Goal: Transaction & Acquisition: Purchase product/service

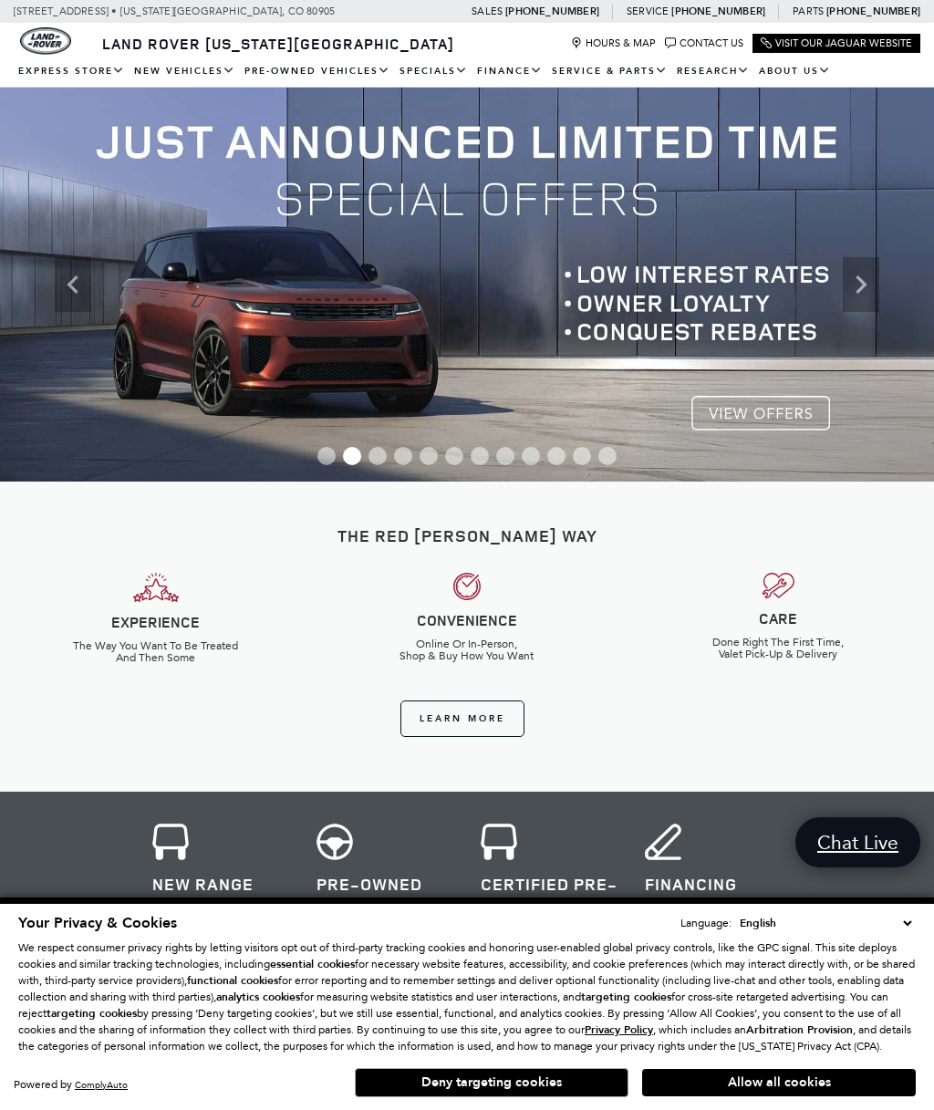
click at [731, 1079] on button "Allow all cookies" at bounding box center [779, 1082] width 274 height 27
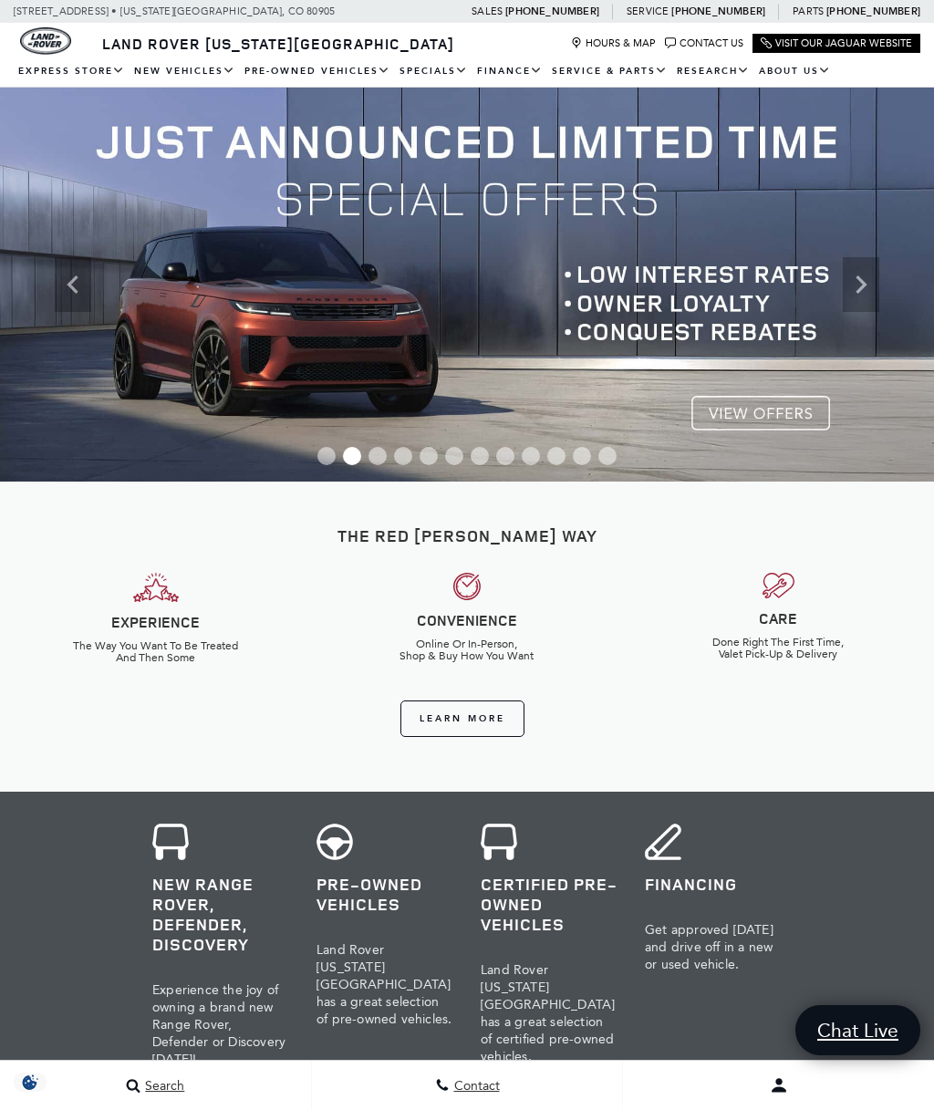
click at [84, 288] on icon "Previous" at bounding box center [73, 284] width 36 height 36
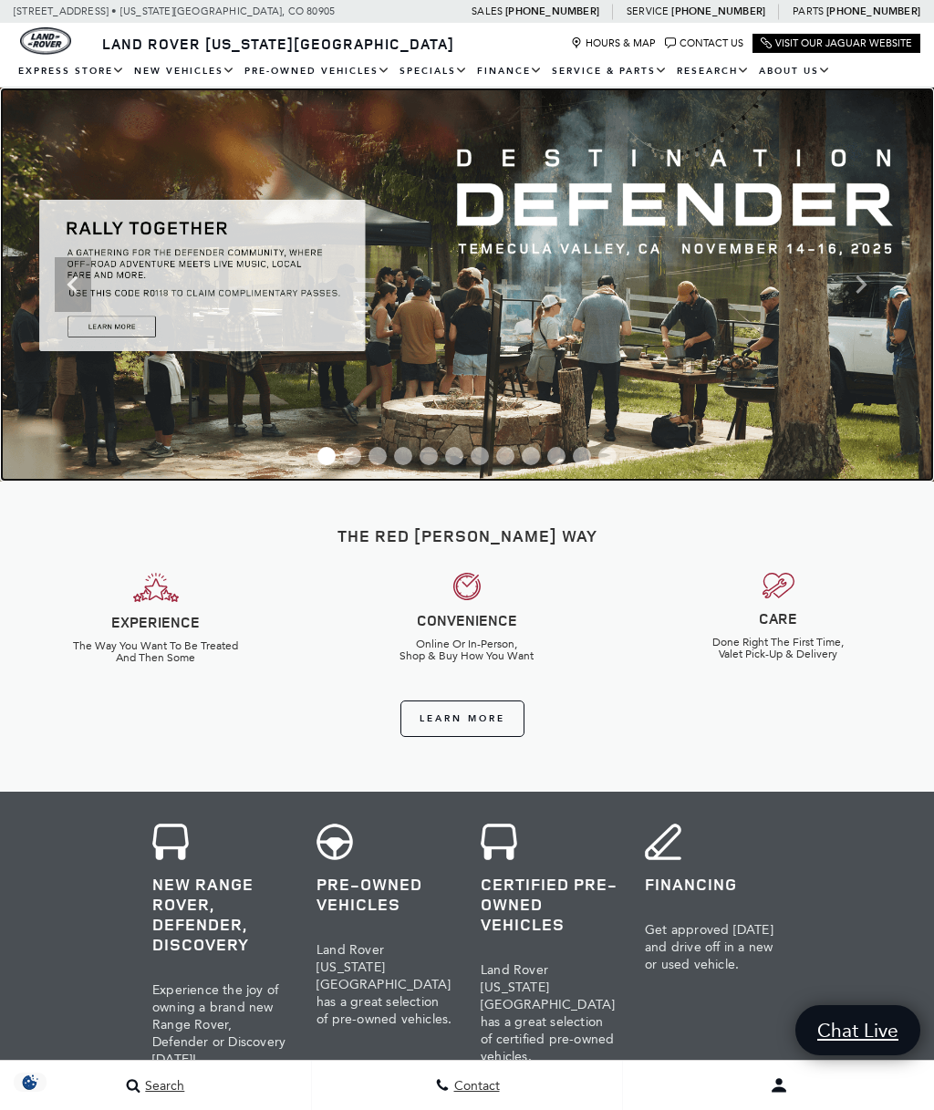
click at [240, 289] on img at bounding box center [467, 285] width 934 height 394
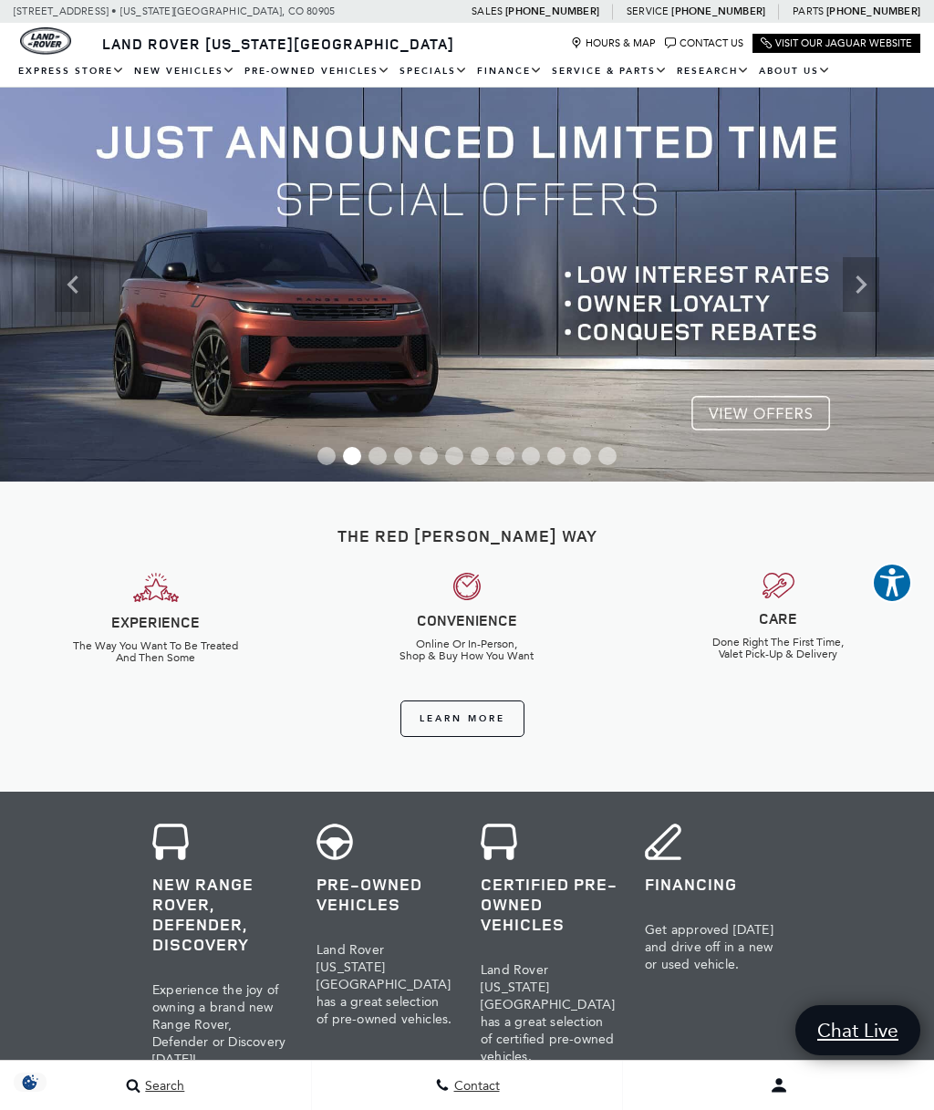
click at [861, 295] on icon "Next" at bounding box center [861, 284] width 36 height 36
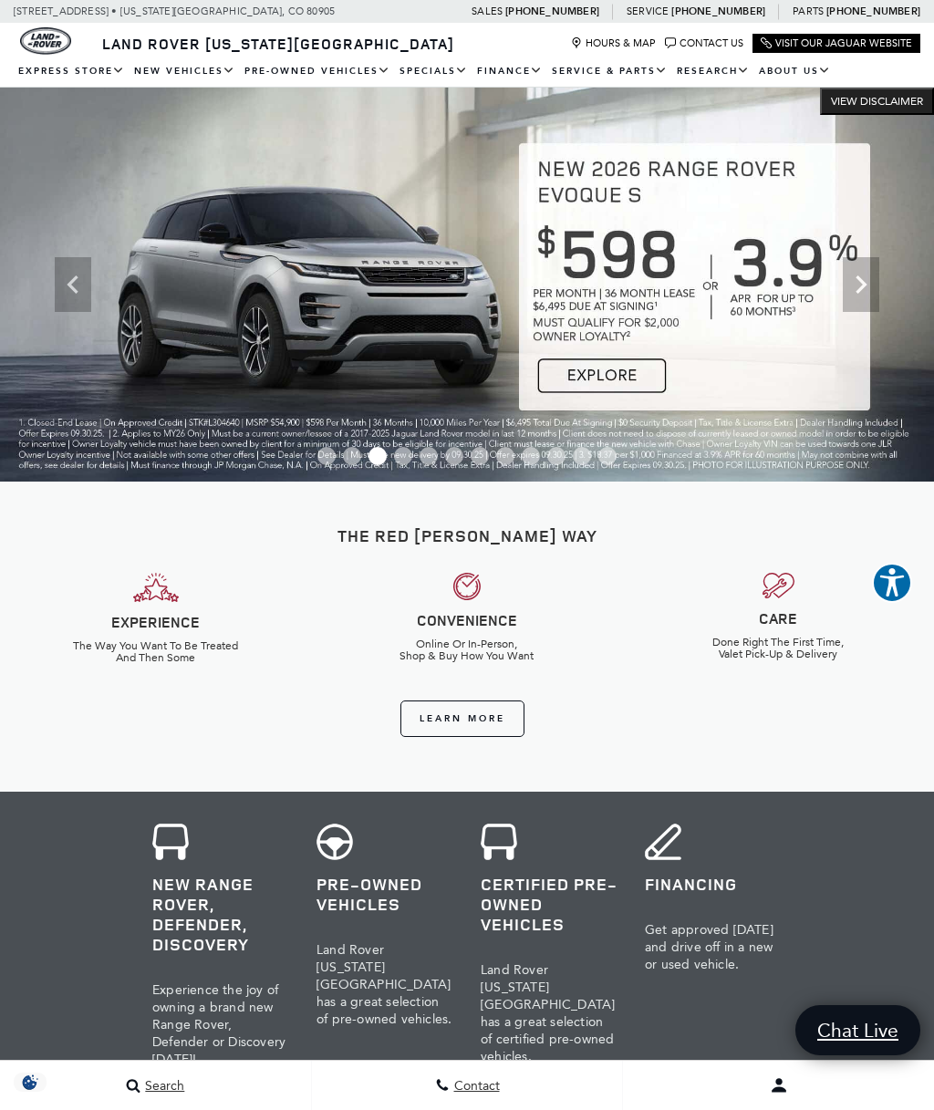
click at [865, 290] on icon "Next" at bounding box center [861, 284] width 36 height 36
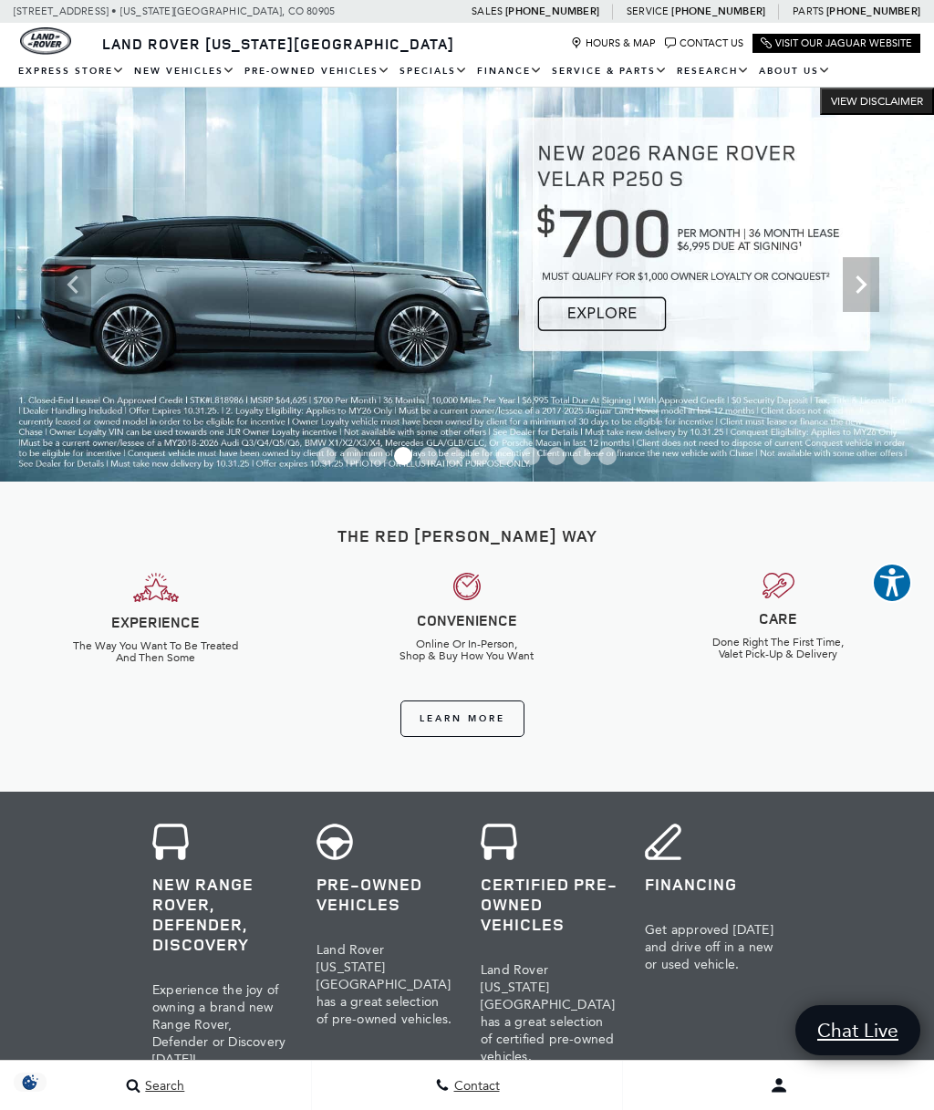
click at [866, 291] on icon "Next" at bounding box center [861, 284] width 36 height 36
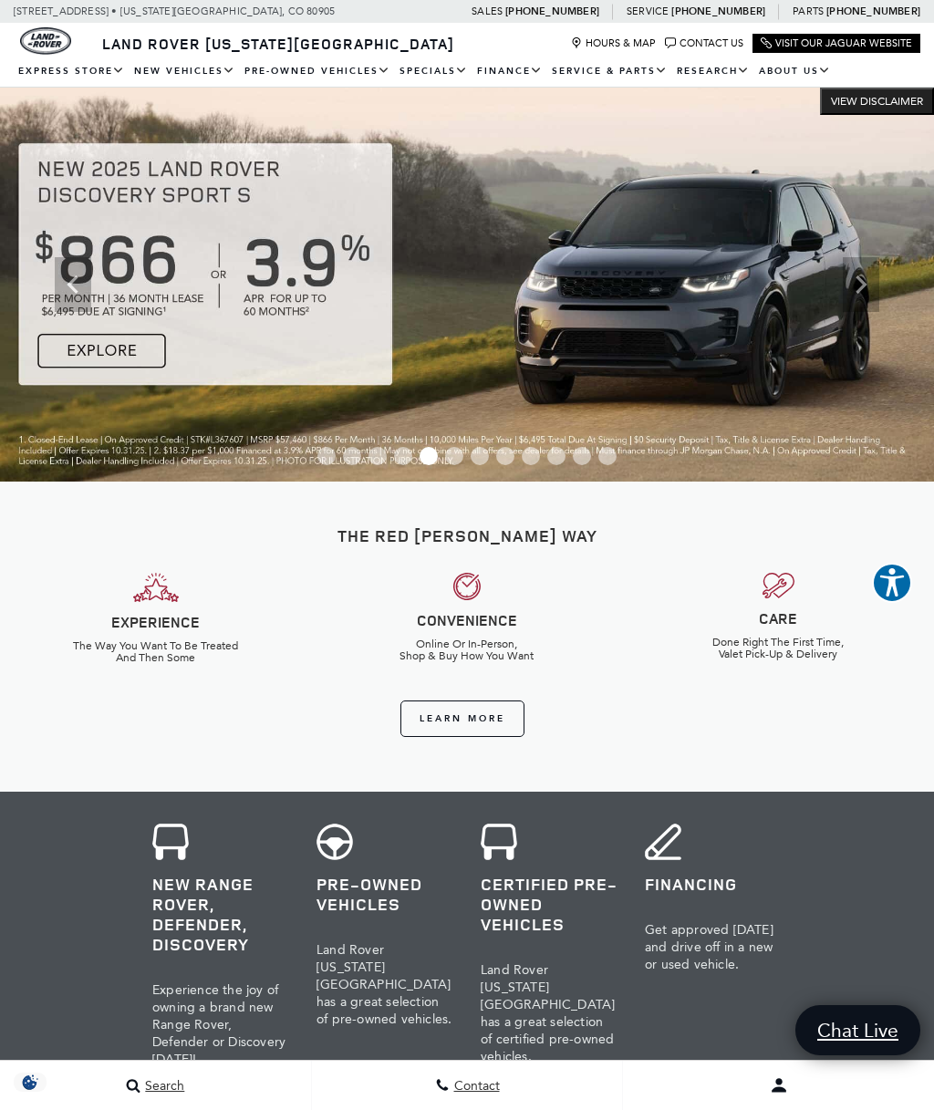
click at [853, 298] on icon "Next" at bounding box center [861, 284] width 36 height 36
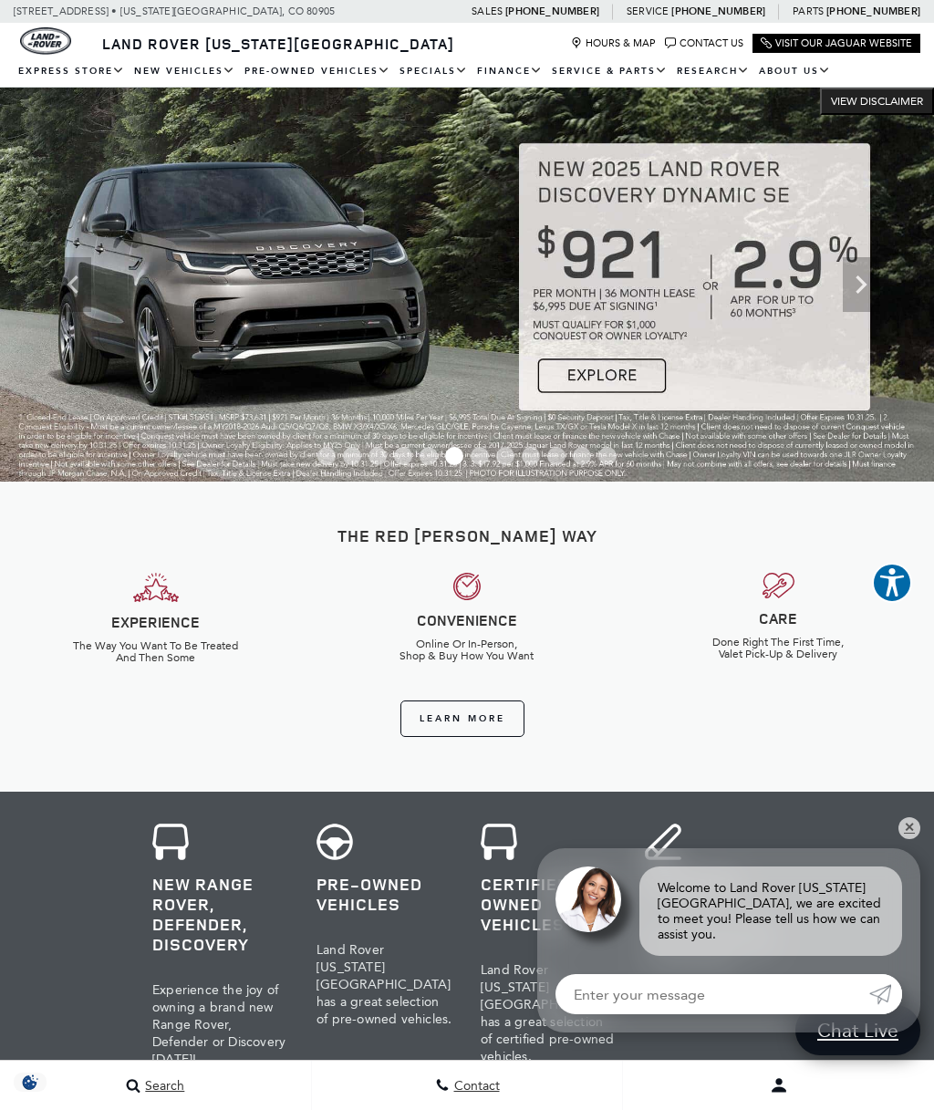
click at [862, 284] on icon "Next" at bounding box center [861, 284] width 11 height 18
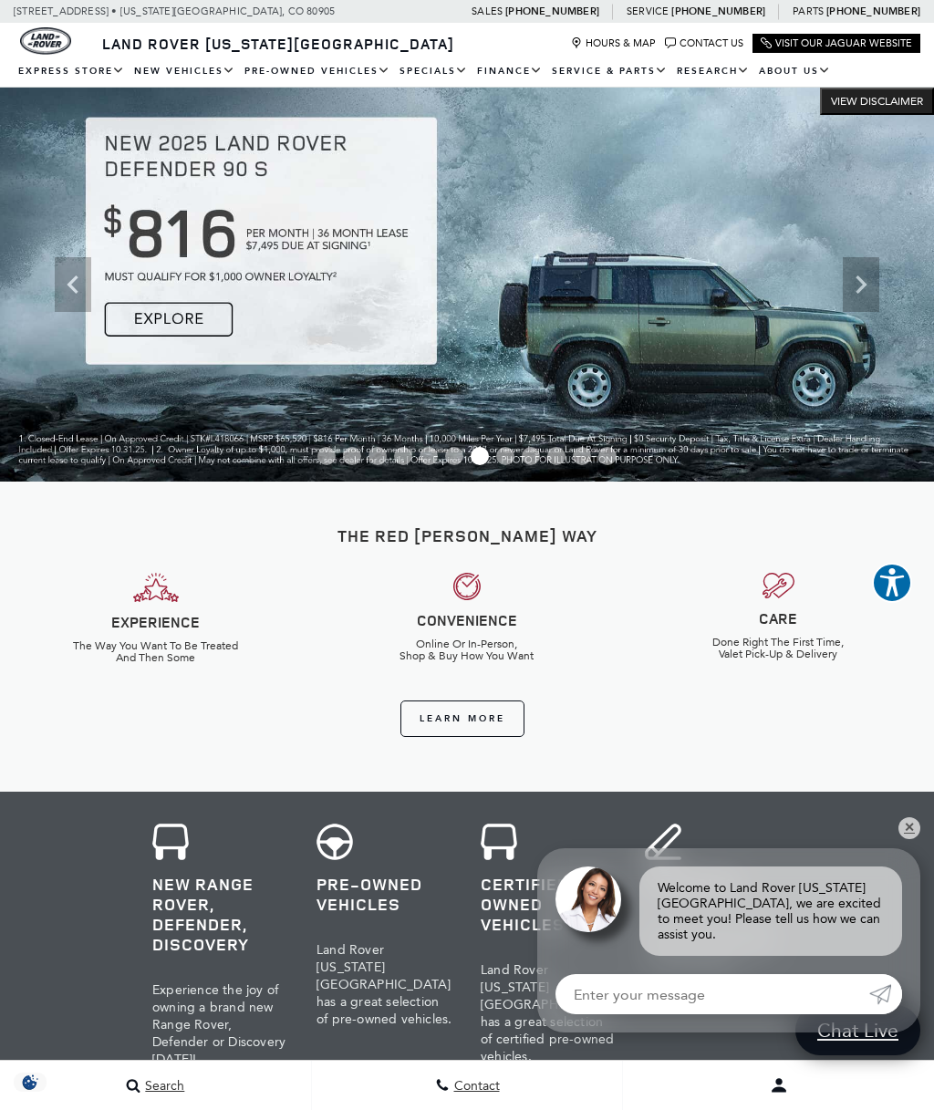
click at [850, 299] on icon "Next" at bounding box center [861, 284] width 36 height 36
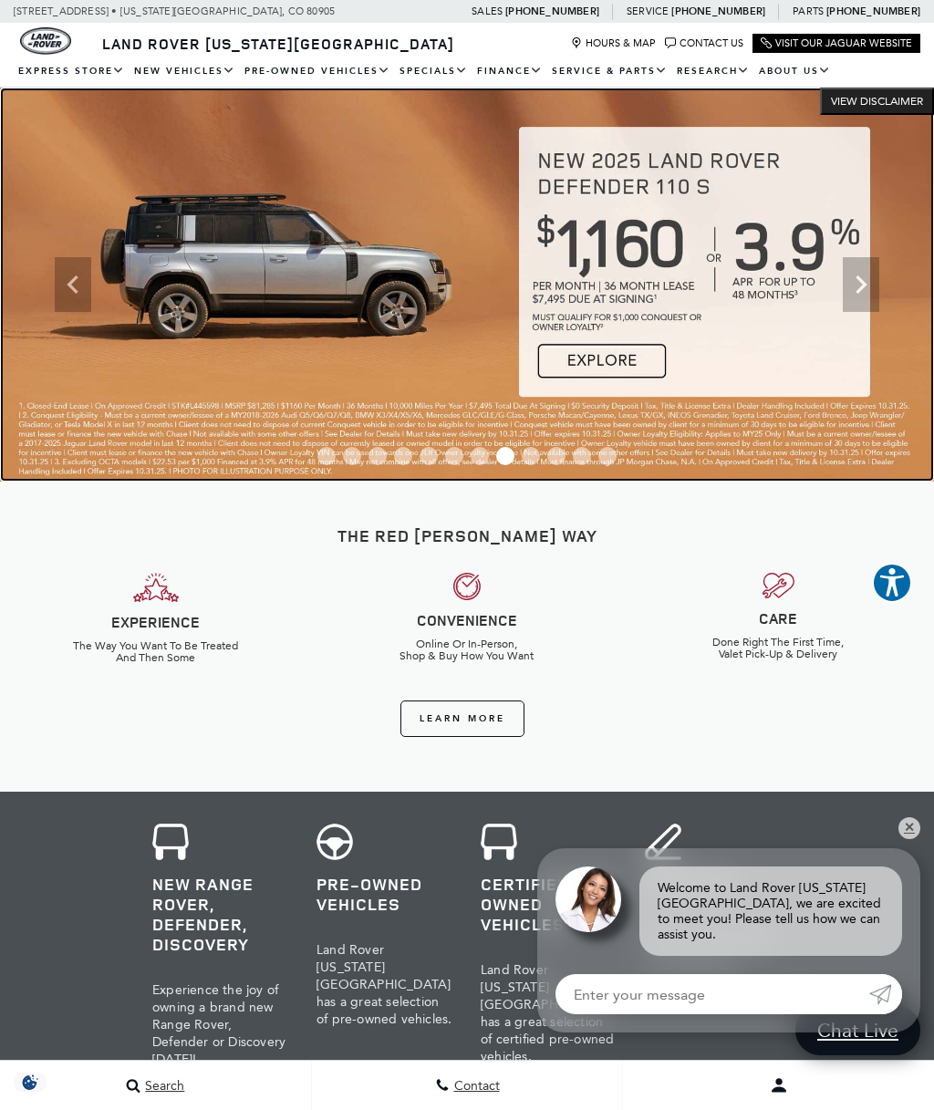
click at [236, 261] on img at bounding box center [467, 285] width 934 height 394
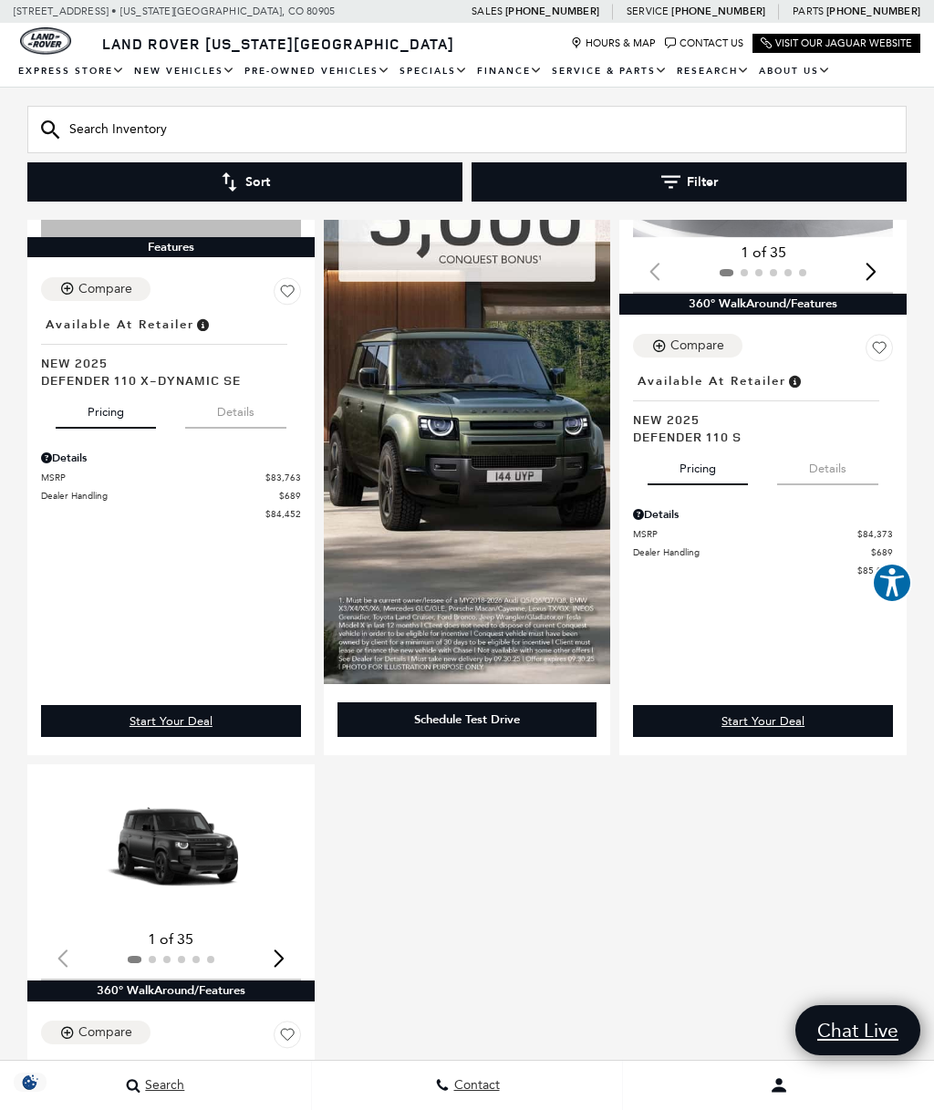
scroll to position [1753, 0]
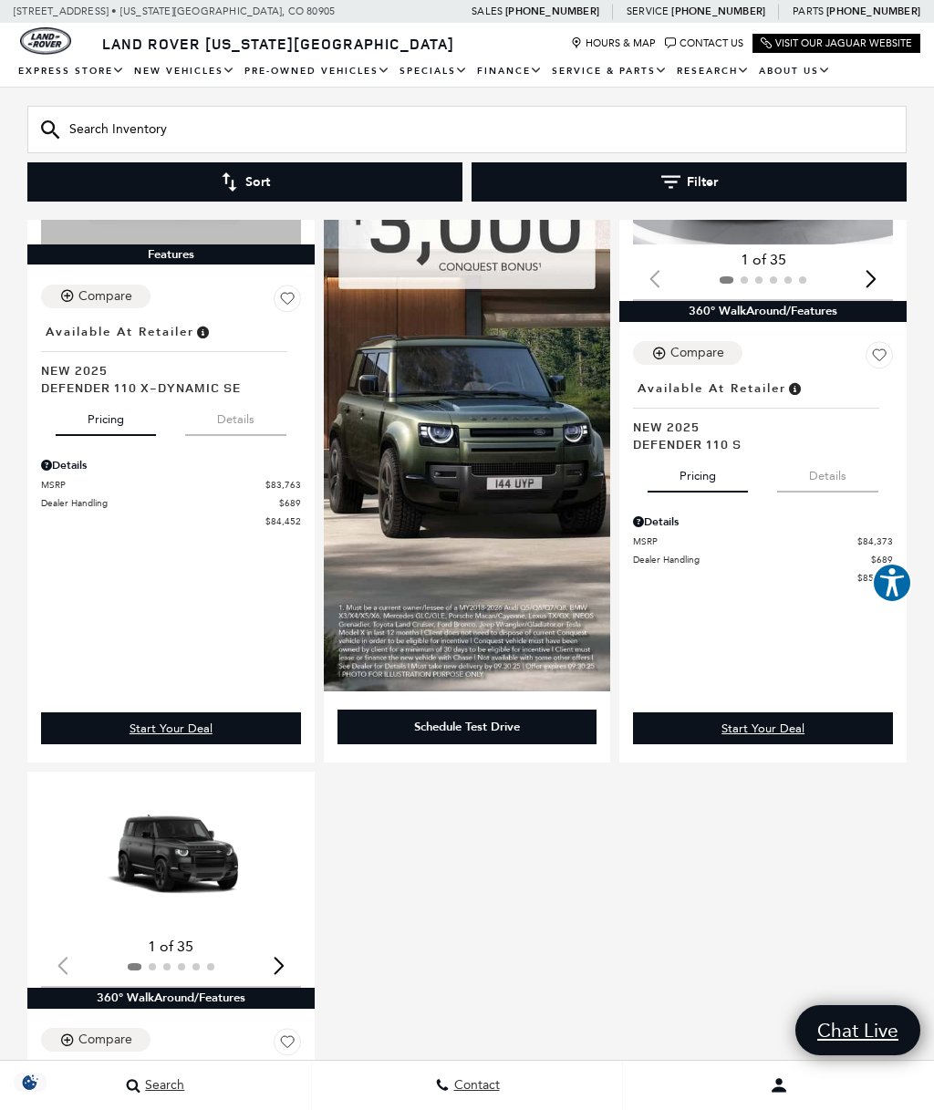
click at [199, 880] on img "1 / 2" at bounding box center [171, 858] width 260 height 146
